Goal: Task Accomplishment & Management: Manage account settings

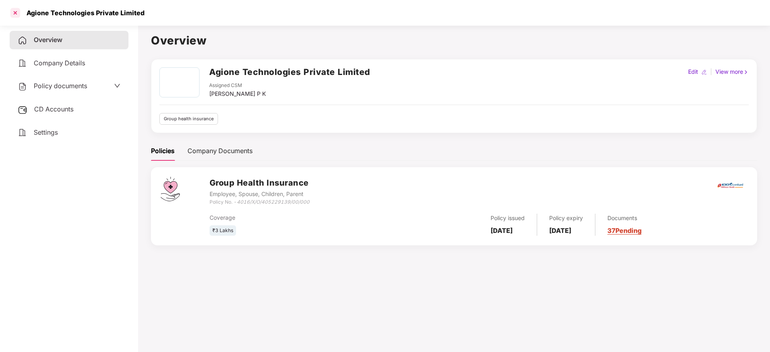
click at [11, 13] on div at bounding box center [15, 12] width 13 height 13
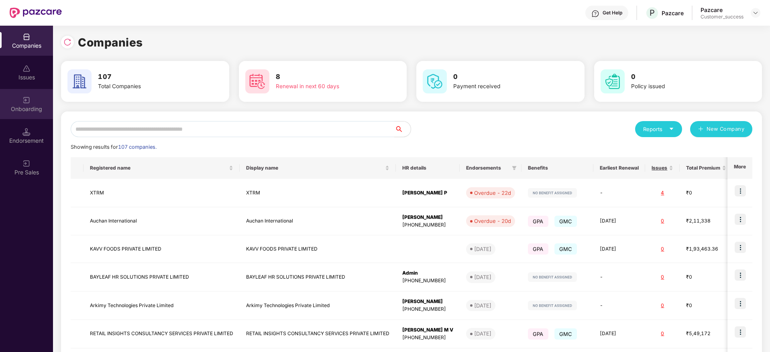
click at [12, 115] on div "Onboarding" at bounding box center [26, 104] width 53 height 30
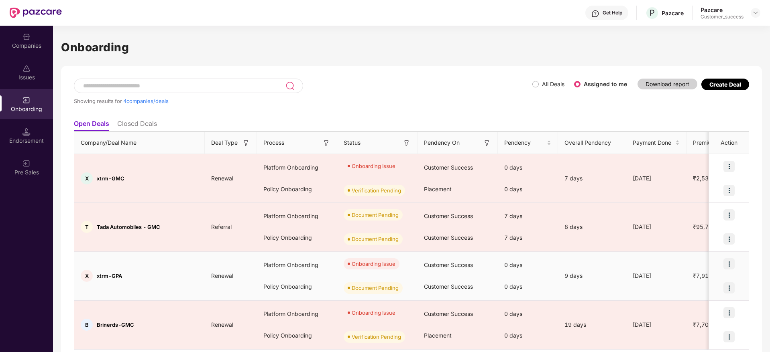
scroll to position [27, 0]
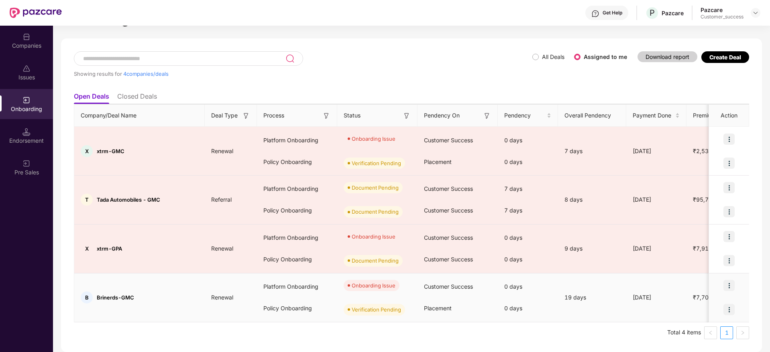
click at [735, 290] on div at bounding box center [729, 286] width 40 height 24
click at [729, 287] on img at bounding box center [728, 285] width 11 height 11
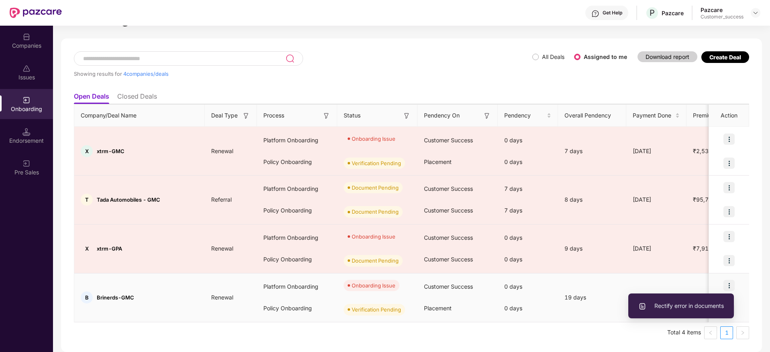
click at [657, 309] on span "Rectify error in documents" at bounding box center [680, 306] width 85 height 9
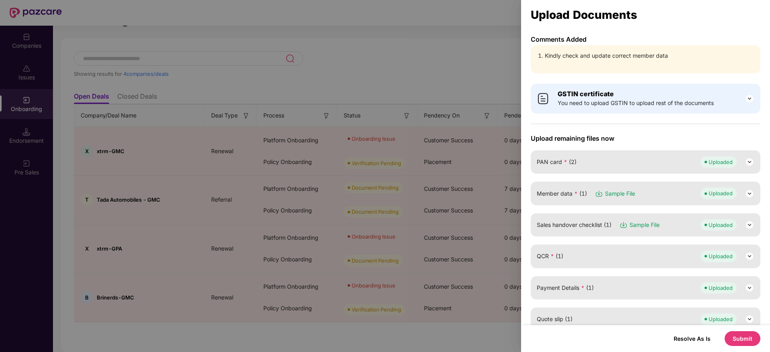
click at [746, 191] on img at bounding box center [749, 194] width 10 height 10
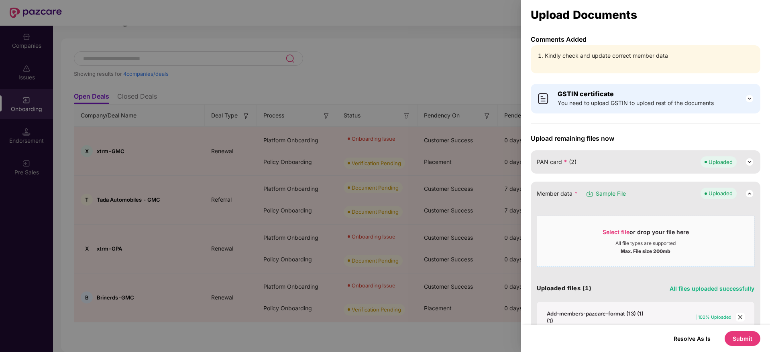
scroll to position [51, 0]
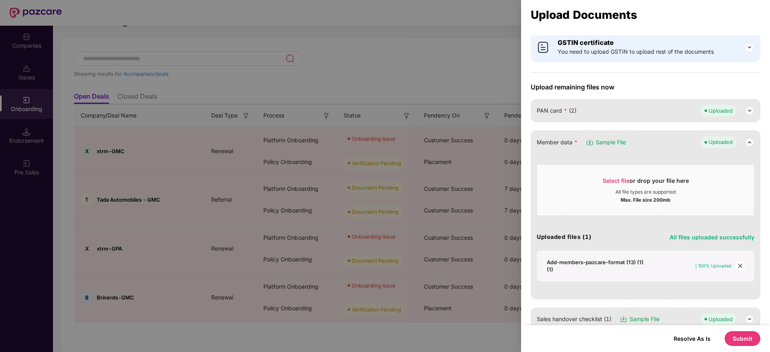
click at [739, 269] on span "close" at bounding box center [740, 266] width 9 height 9
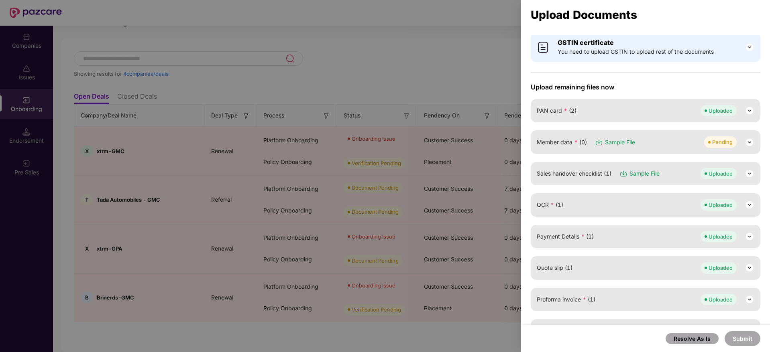
click at [740, 141] on div "Pending" at bounding box center [729, 141] width 50 height 11
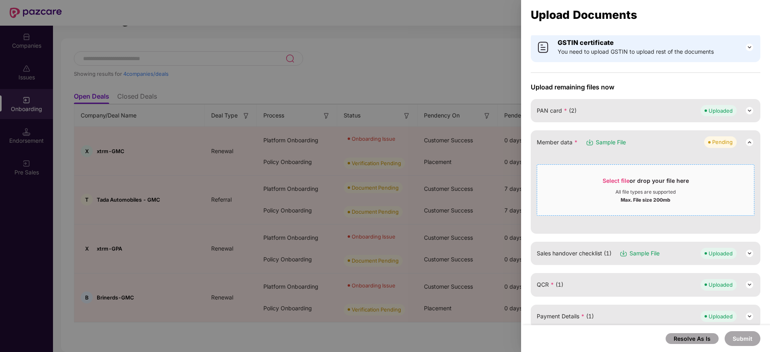
click at [620, 181] on span "Select file" at bounding box center [615, 180] width 27 height 7
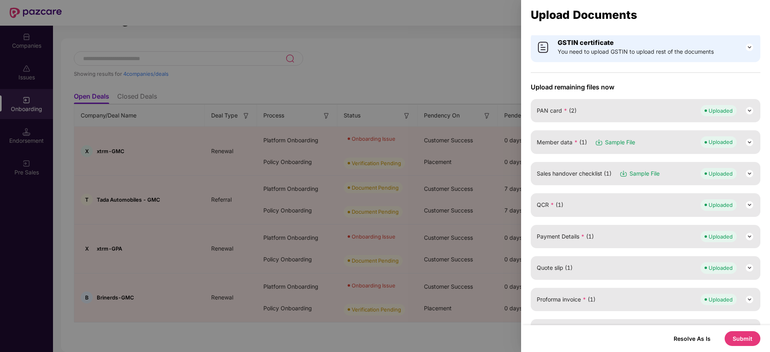
click at [742, 342] on button "Submit" at bounding box center [742, 338] width 36 height 15
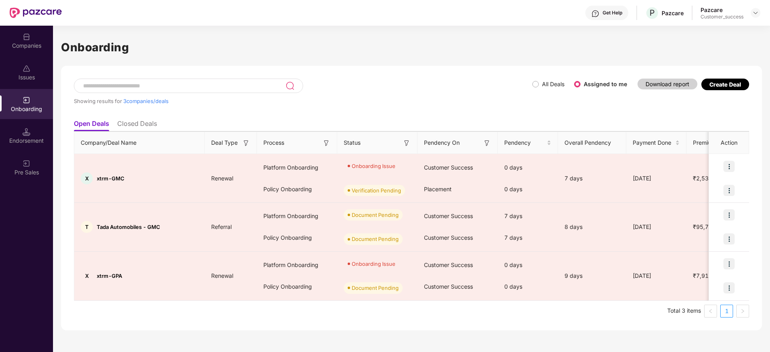
scroll to position [0, 0]
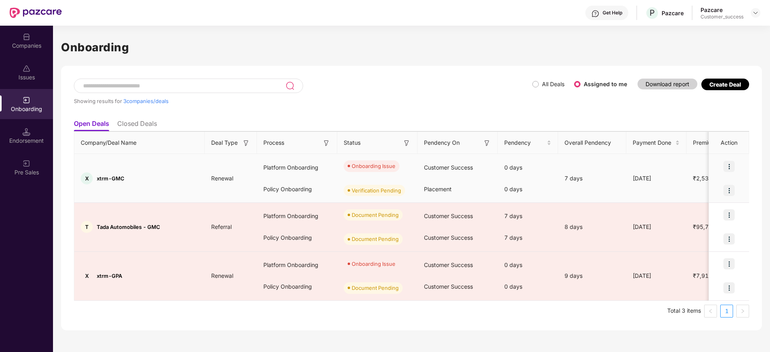
click at [729, 170] on img at bounding box center [728, 166] width 11 height 11
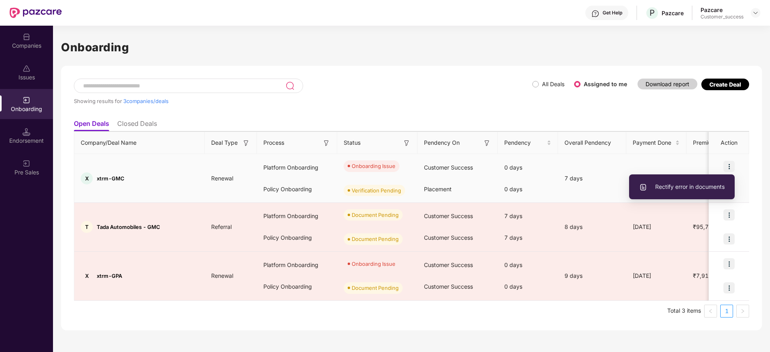
click at [712, 180] on li "Rectify error in documents" at bounding box center [682, 187] width 106 height 17
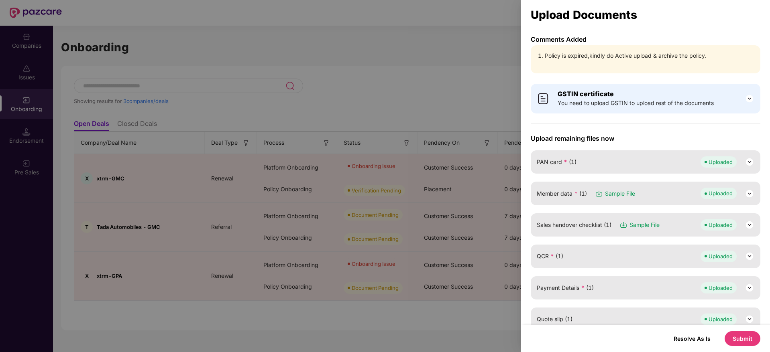
click at [747, 338] on button "Submit" at bounding box center [742, 338] width 36 height 15
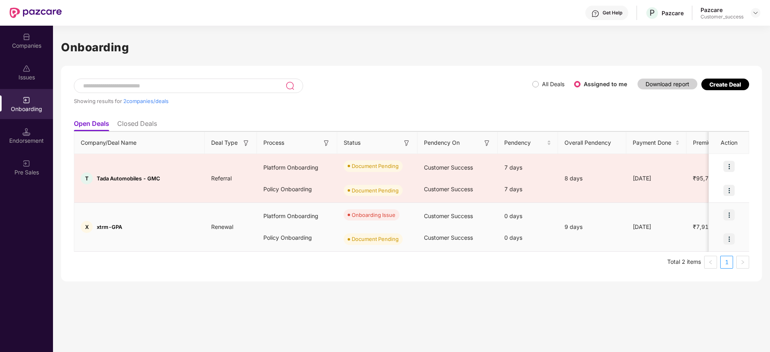
click at [729, 217] on img at bounding box center [728, 214] width 11 height 11
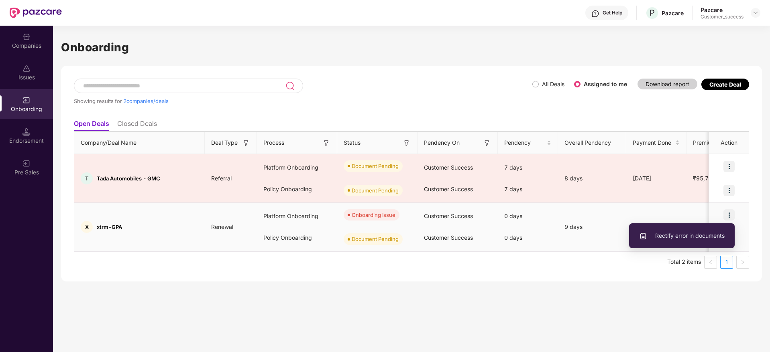
click at [713, 236] on span "Rectify error in documents" at bounding box center [681, 236] width 85 height 9
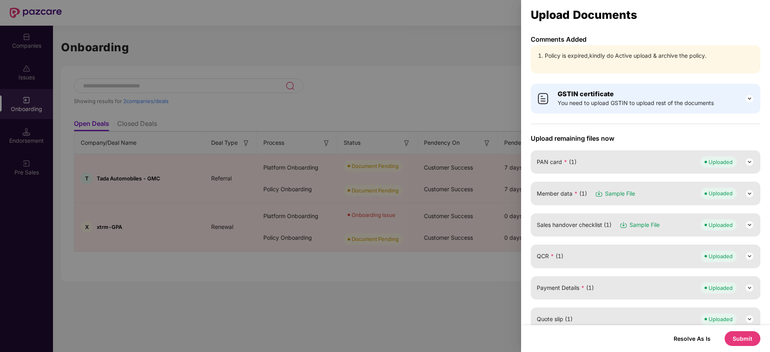
scroll to position [185, 0]
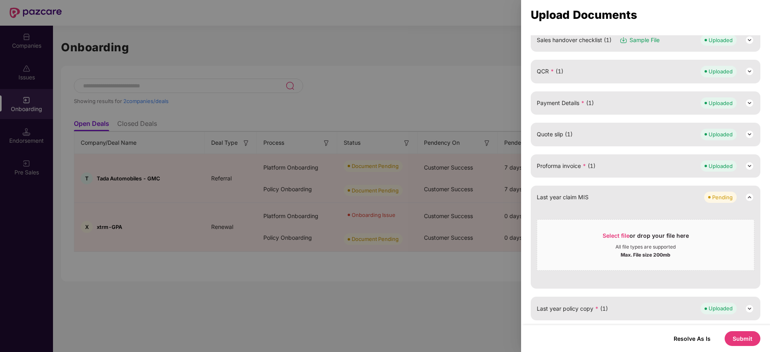
click at [749, 335] on button "Submit" at bounding box center [742, 338] width 36 height 15
